Goal: Find specific page/section: Find specific page/section

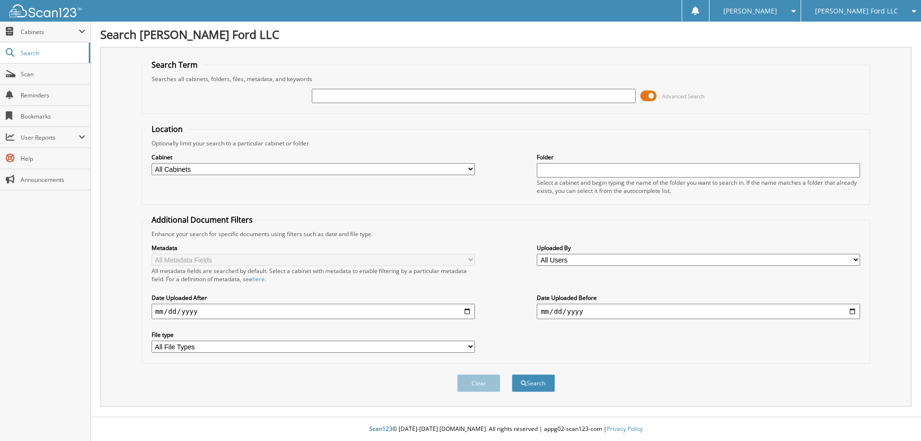
click at [490, 95] on input "text" at bounding box center [473, 96] width 323 height 14
type input "14218"
click at [512, 374] on button "Search" at bounding box center [533, 383] width 43 height 18
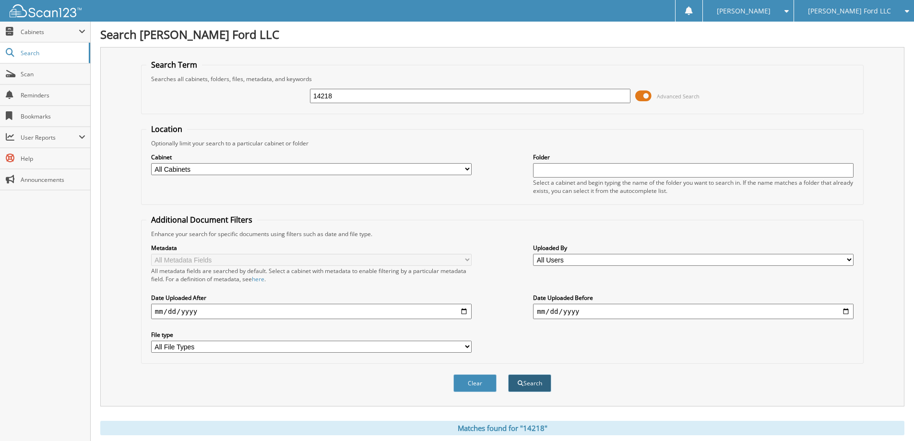
click at [520, 378] on button "Search" at bounding box center [529, 383] width 43 height 18
click at [33, 74] on span "Scan" at bounding box center [53, 74] width 65 height 8
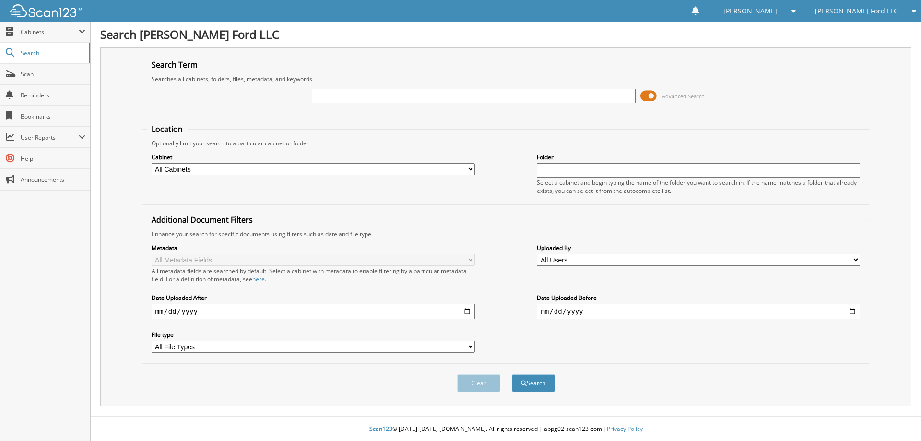
click at [646, 96] on span at bounding box center [649, 96] width 16 height 14
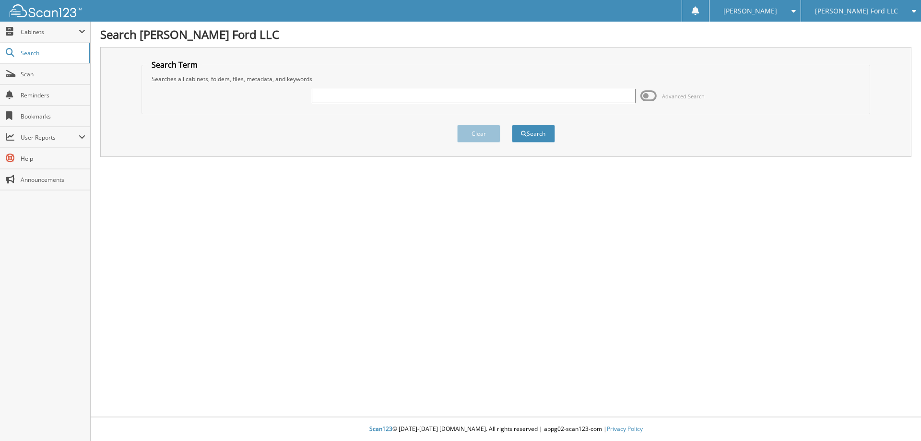
click at [439, 99] on input "text" at bounding box center [473, 96] width 323 height 14
type input "14218"
click at [512, 125] on button "Search" at bounding box center [533, 134] width 43 height 18
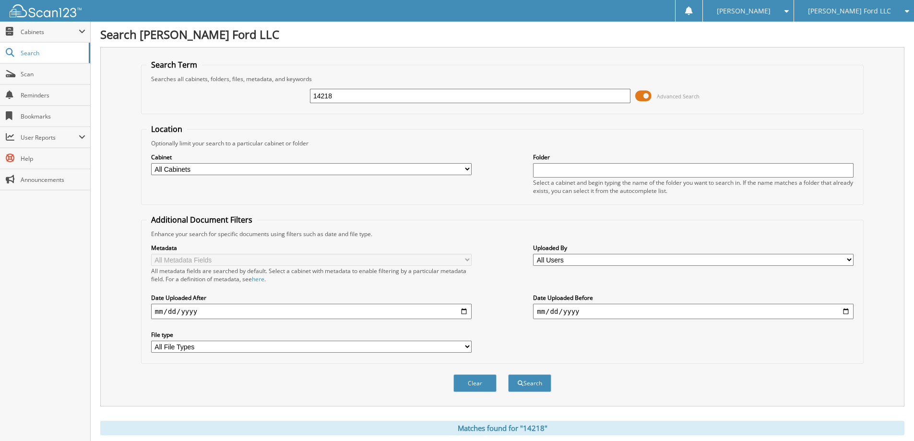
click at [650, 96] on span at bounding box center [643, 96] width 16 height 14
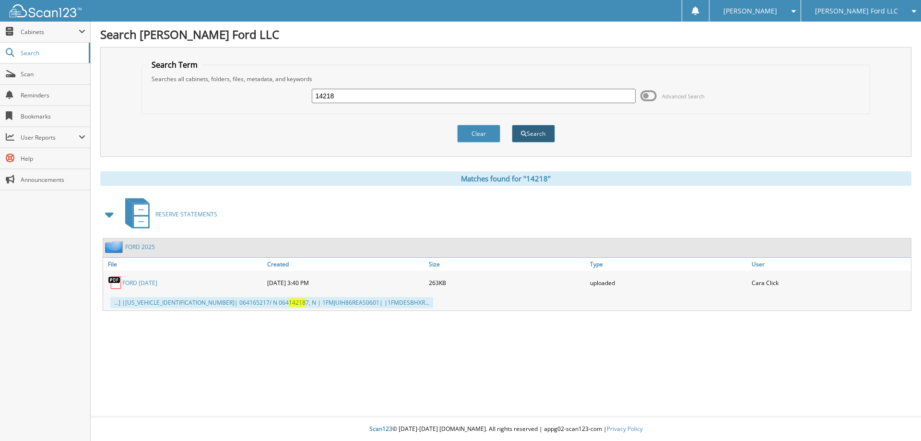
click at [534, 136] on button "Search" at bounding box center [533, 134] width 43 height 18
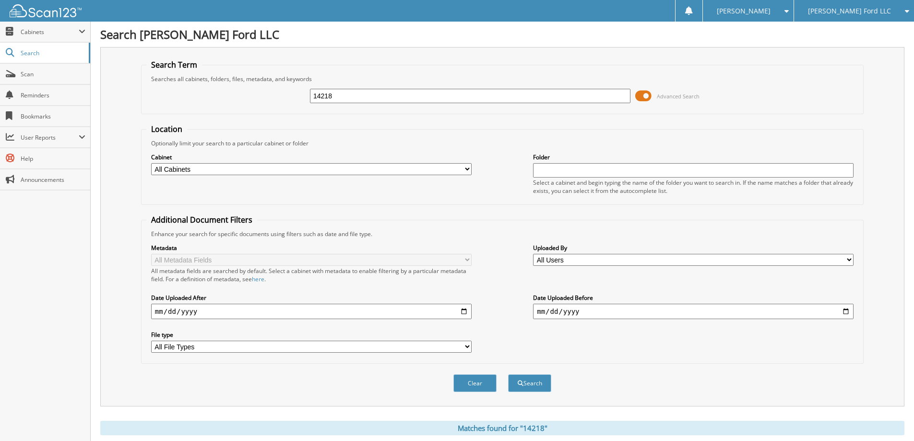
click at [640, 95] on span at bounding box center [643, 96] width 16 height 14
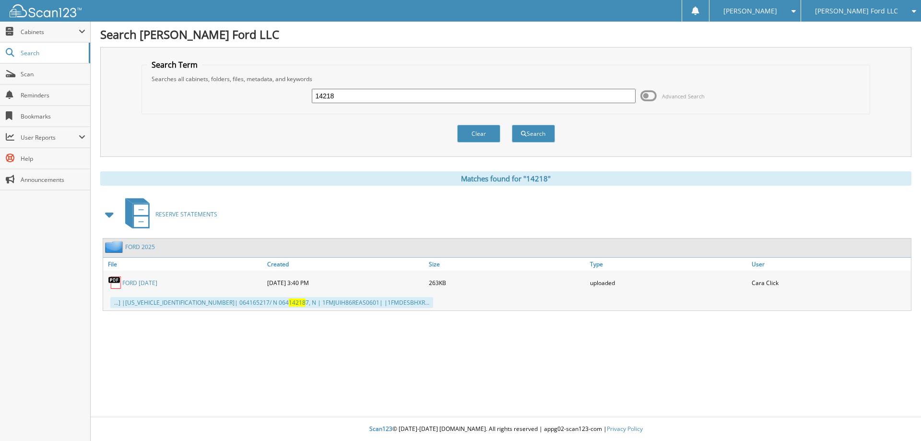
click at [181, 215] on span "RESERVE STATEMENTS" at bounding box center [186, 214] width 62 height 8
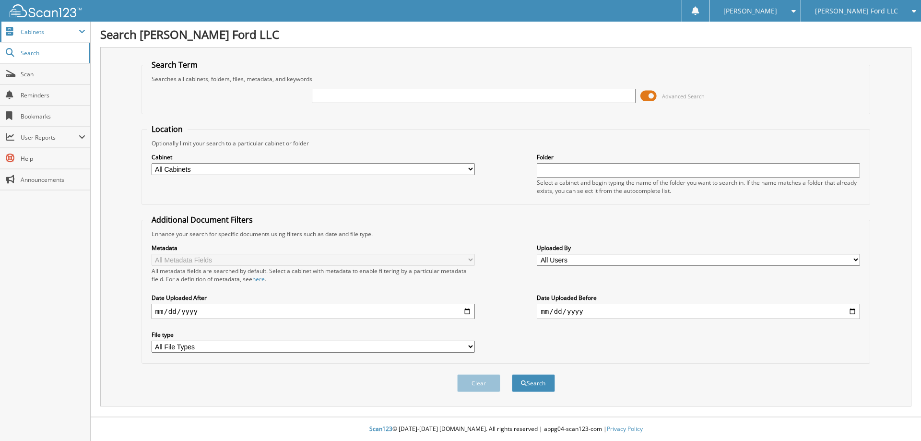
click at [37, 29] on span "Cabinets" at bounding box center [50, 32] width 58 height 8
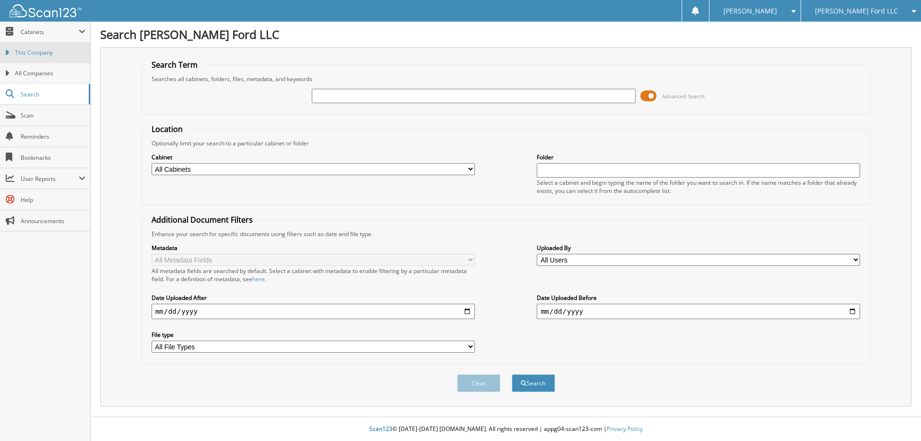
click at [41, 54] on span "This Company" at bounding box center [50, 52] width 71 height 9
